Goal: Task Accomplishment & Management: Manage account settings

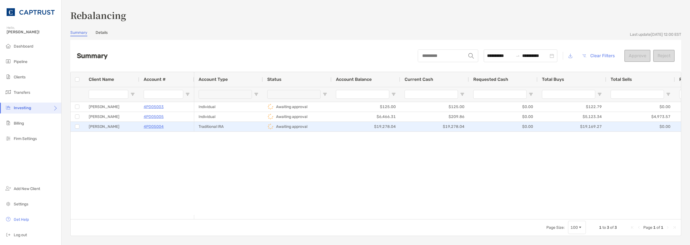
click at [155, 127] on p "4PD05004" at bounding box center [154, 126] width 20 height 7
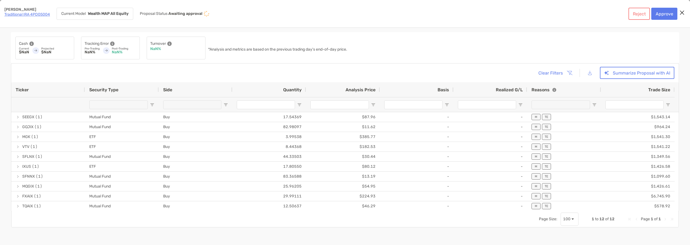
click at [27, 16] on link "Traditional IRA 4PD05004" at bounding box center [27, 14] width 46 height 5
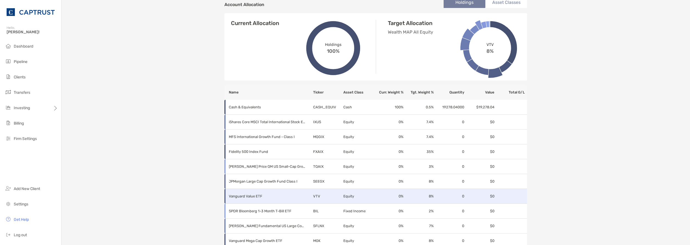
scroll to position [33, 0]
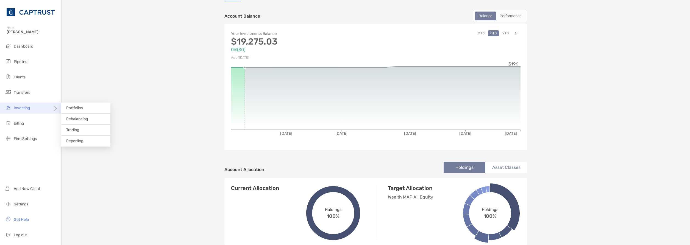
click at [44, 107] on div "Investing" at bounding box center [30, 107] width 61 height 11
click at [79, 107] on span "Portfolios" at bounding box center [74, 107] width 17 height 5
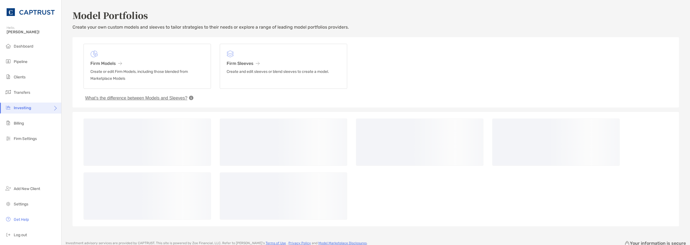
click at [34, 108] on div "Investing" at bounding box center [30, 107] width 61 height 11
click at [74, 118] on div at bounding box center [375, 169] width 606 height 114
drag, startPoint x: 45, startPoint y: 104, endPoint x: 48, endPoint y: 107, distance: 4.1
click at [45, 104] on div "Investing" at bounding box center [30, 107] width 61 height 11
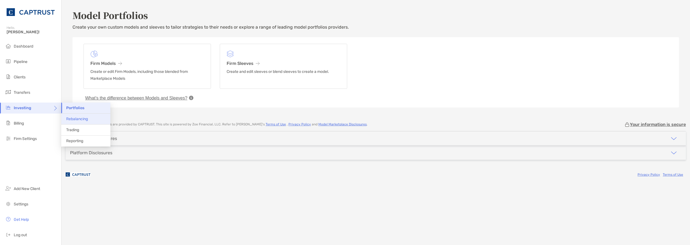
click at [72, 118] on span "Rebalancing" at bounding box center [77, 118] width 22 height 5
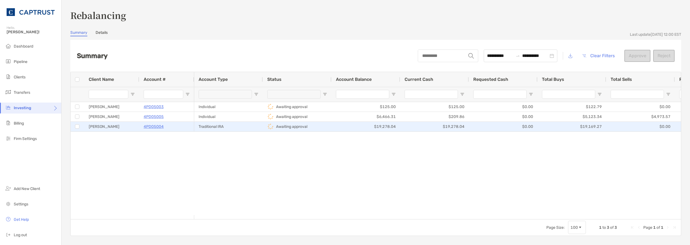
click at [154, 127] on p "4PD05004" at bounding box center [154, 126] width 20 height 7
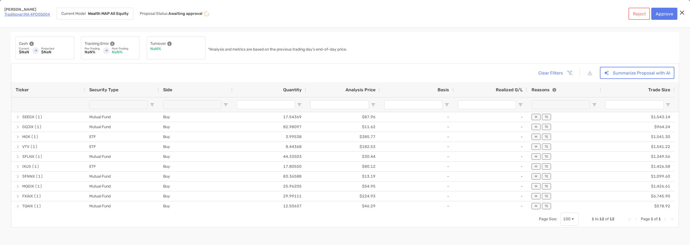
click at [30, 13] on link "Traditional IRA 4PD05004" at bounding box center [27, 14] width 46 height 5
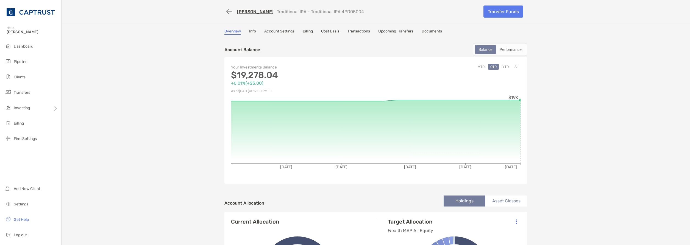
click at [251, 31] on link "Info" at bounding box center [252, 32] width 7 height 6
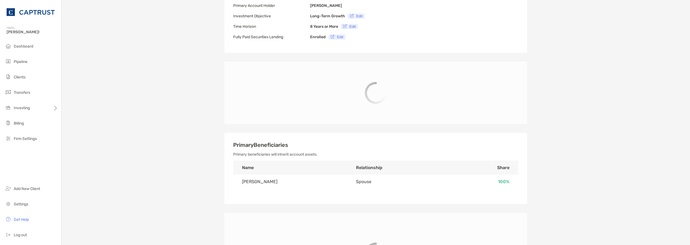
scroll to position [137, 0]
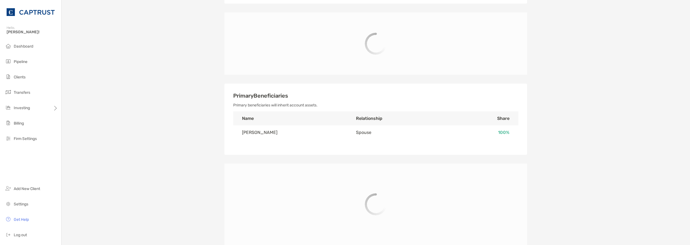
type input "**********"
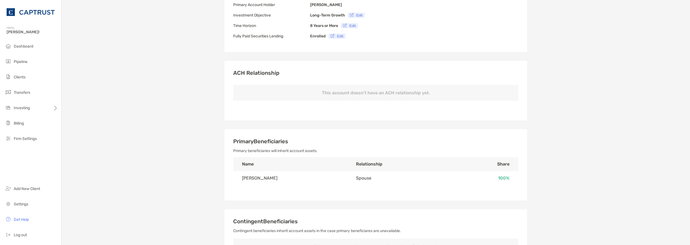
scroll to position [0, 0]
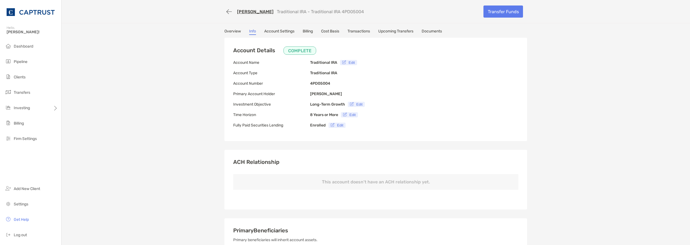
click at [278, 32] on link "Account Settings" at bounding box center [279, 32] width 30 height 6
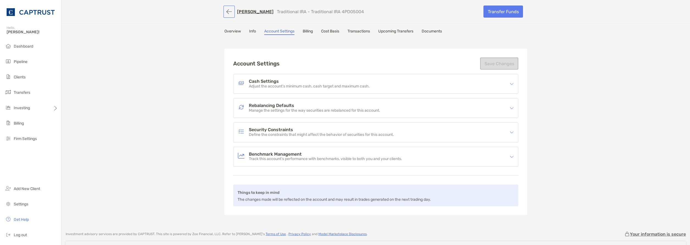
click at [224, 12] on button "button" at bounding box center [228, 12] width 9 height 10
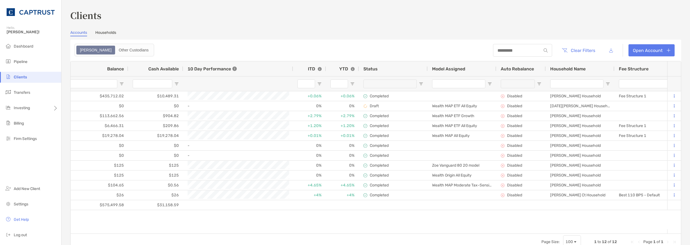
scroll to position [0, 242]
